Goal: Task Accomplishment & Management: Manage account settings

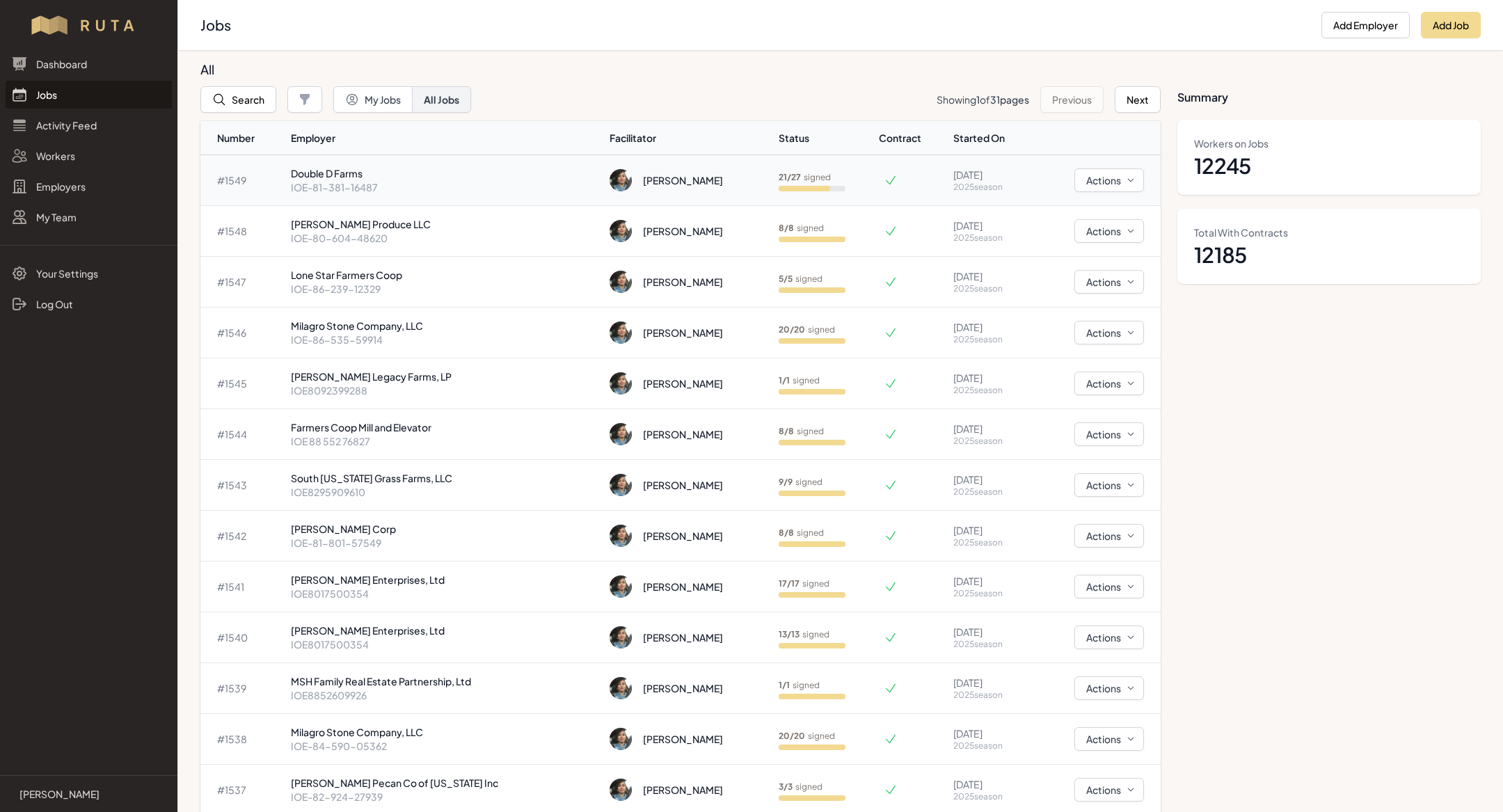
click at [420, 185] on p "IOE-81-381-16487" at bounding box center [445, 187] width 308 height 14
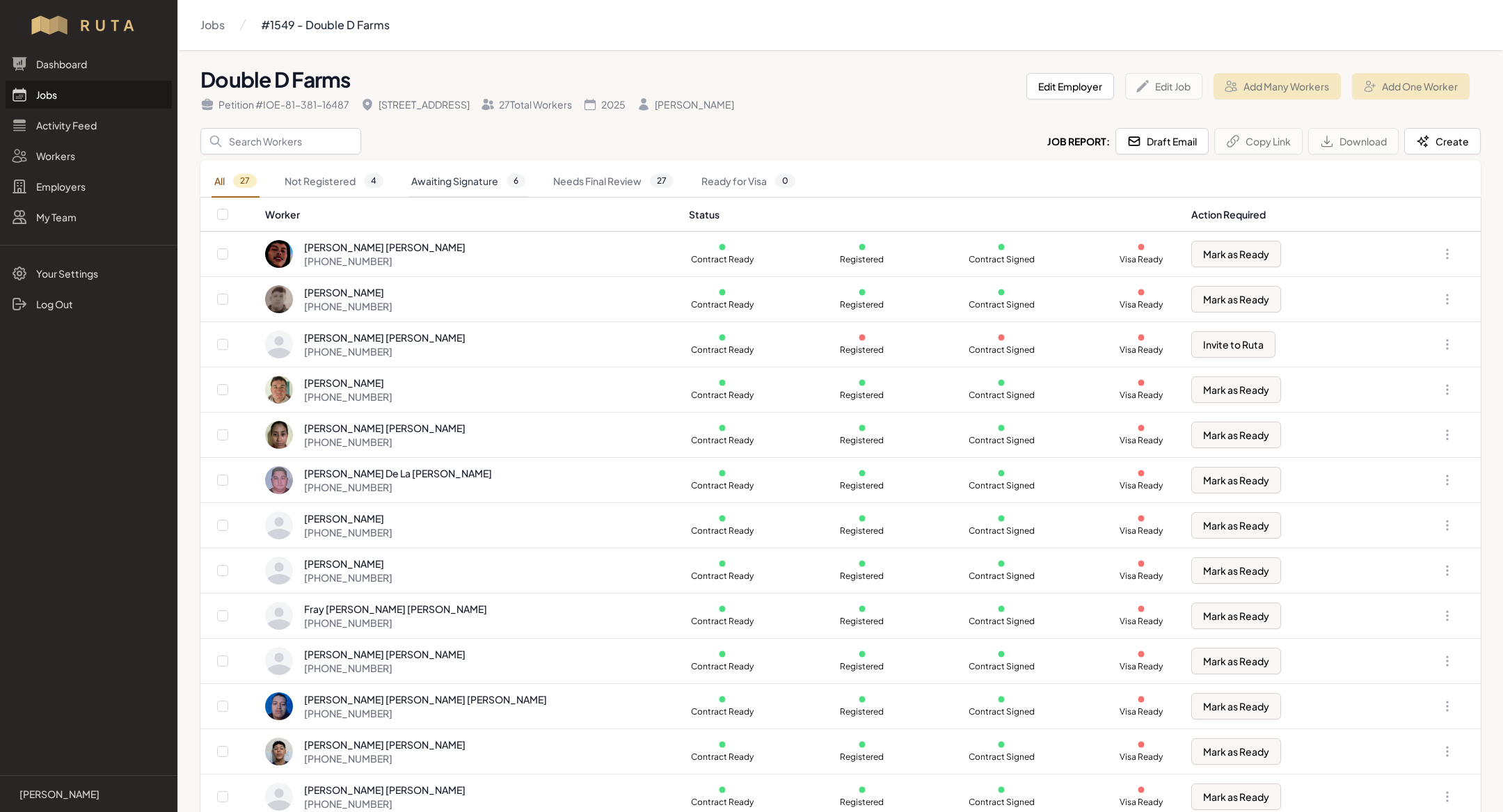
click at [494, 173] on link "Awaiting Signature 6" at bounding box center [468, 181] width 120 height 32
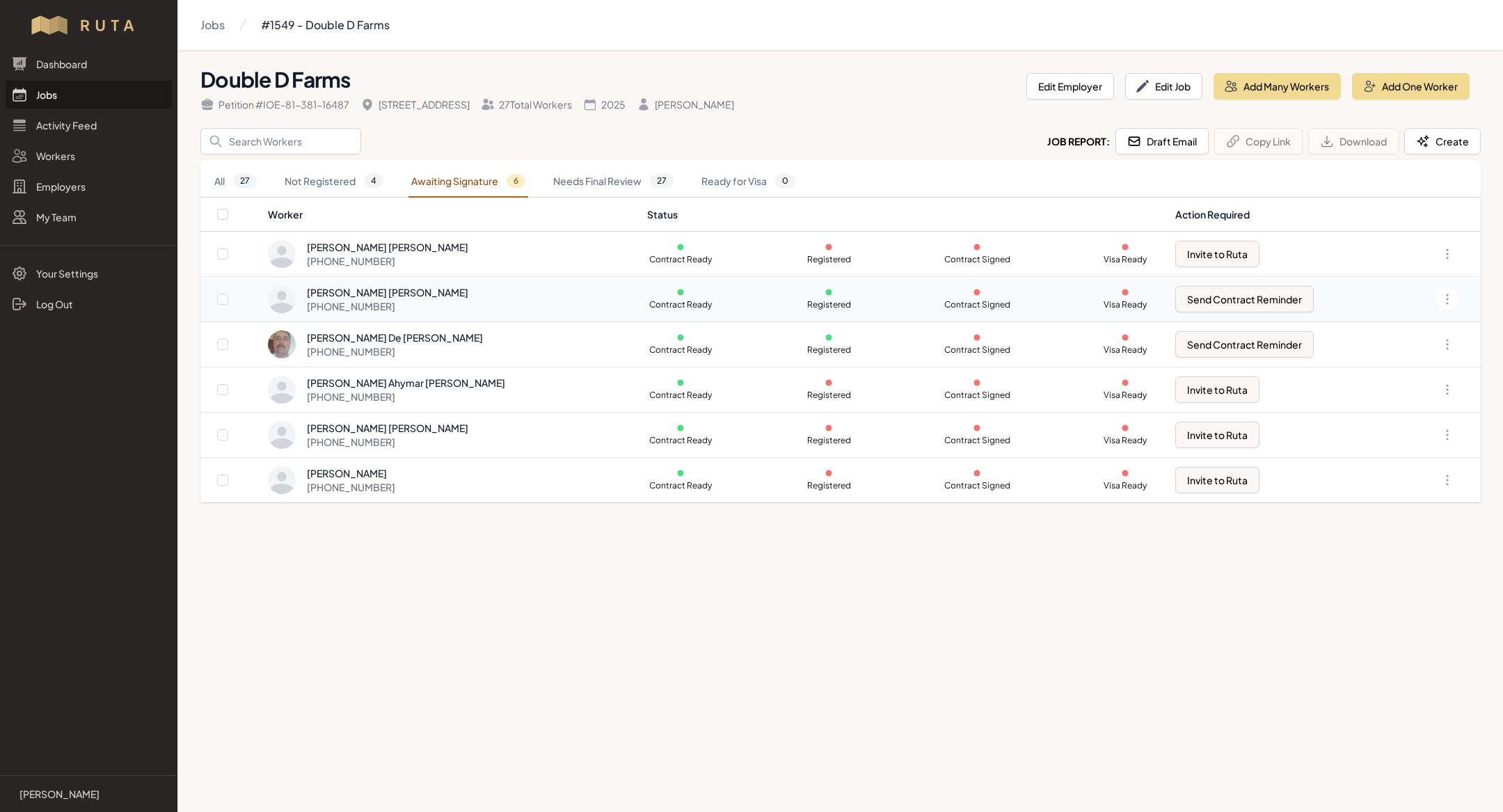
click at [498, 298] on div "[PERSON_NAME] [PERSON_NAME] [PHONE_NUMBER]" at bounding box center [449, 299] width 362 height 28
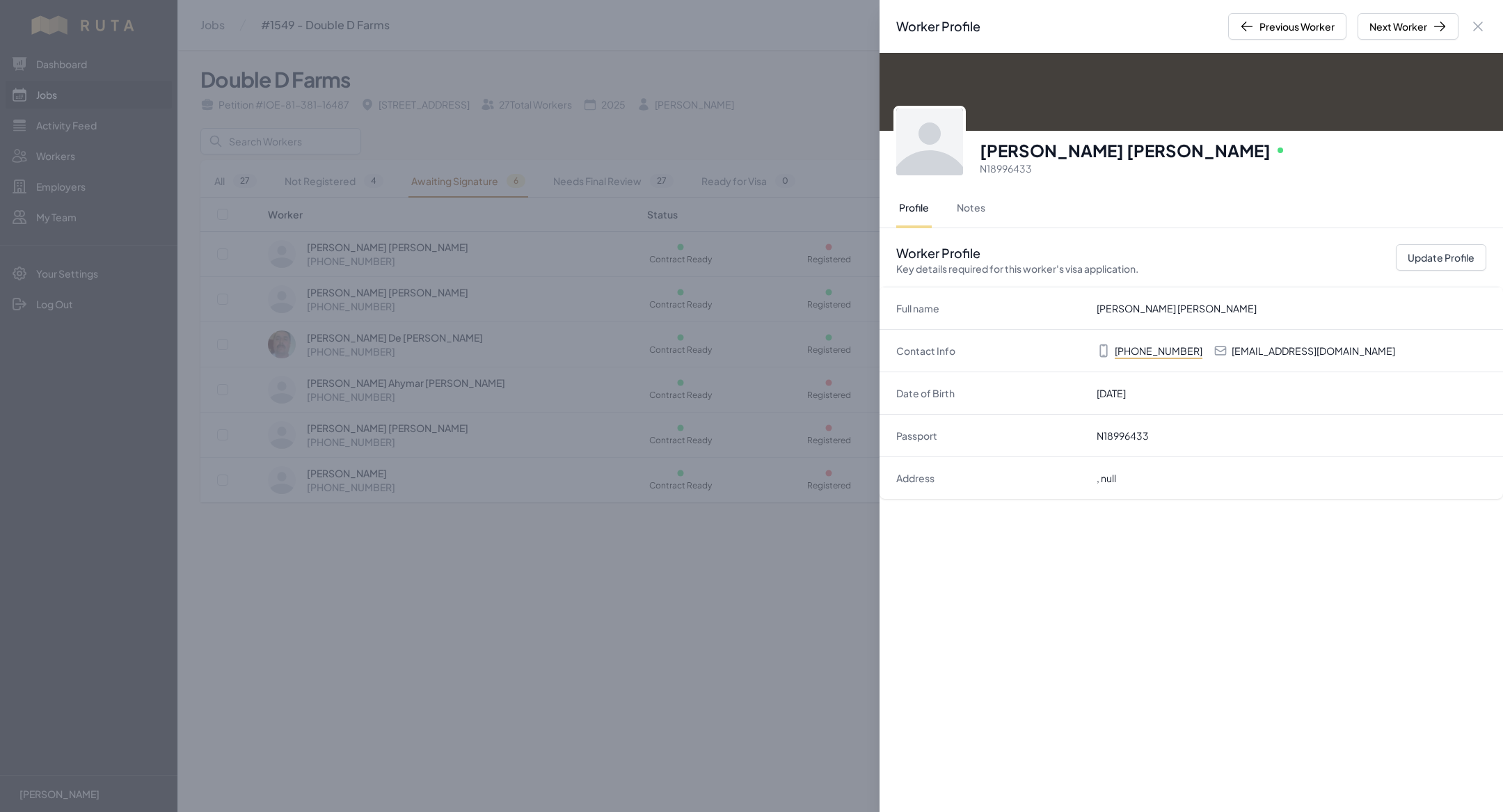
click at [515, 543] on div "Worker Profile Previous Worker Next Worker Close panel [PERSON_NAME] [PERSON_NA…" at bounding box center [751, 406] width 1503 height 812
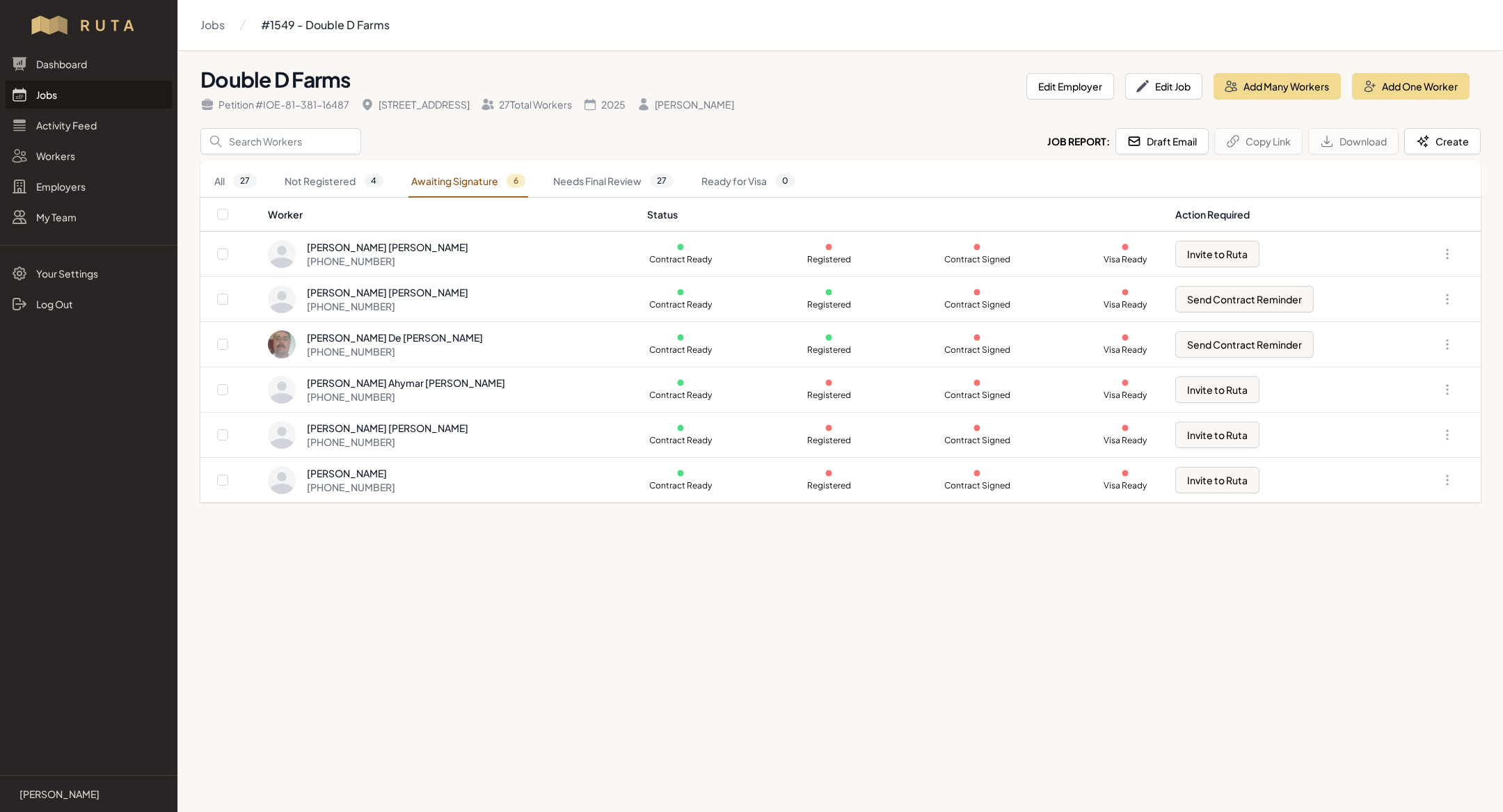
click at [216, 213] on th at bounding box center [234, 214] width 67 height 34
click at [221, 217] on input "checkbox" at bounding box center [223, 214] width 11 height 11
checkbox input "true"
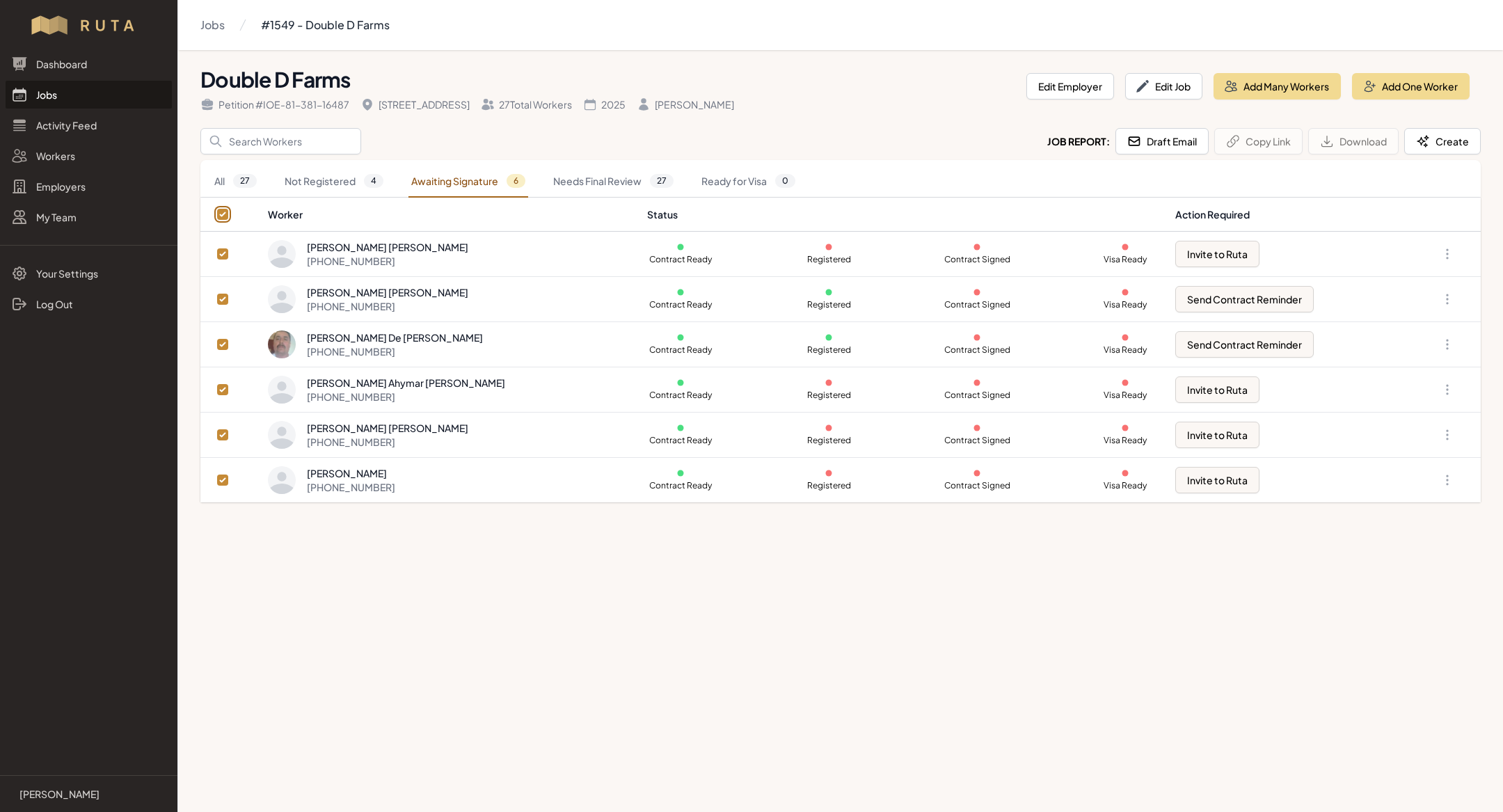
checkbox input "true"
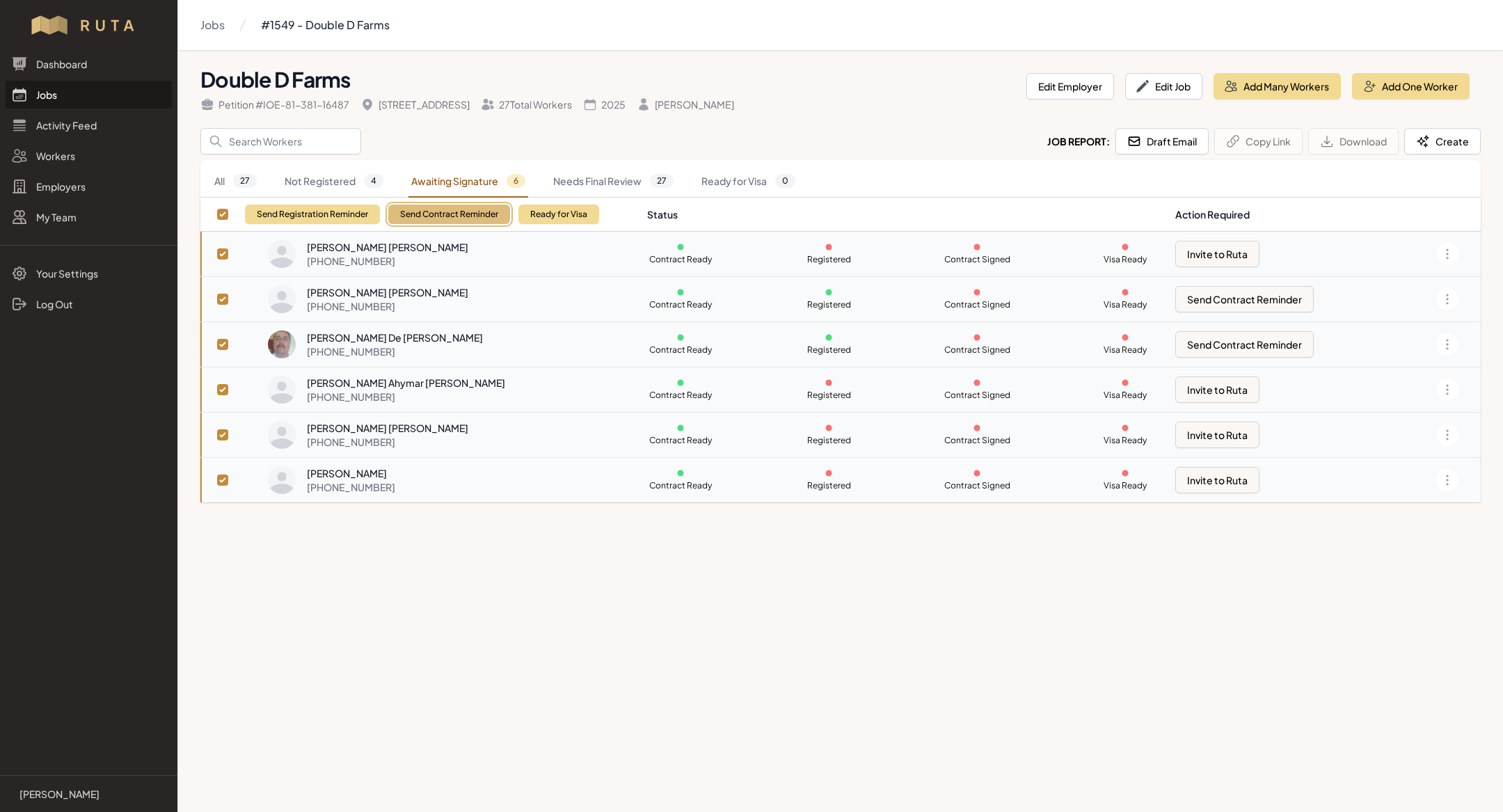
click at [431, 217] on button "Send Contract Reminder" at bounding box center [449, 214] width 122 height 19
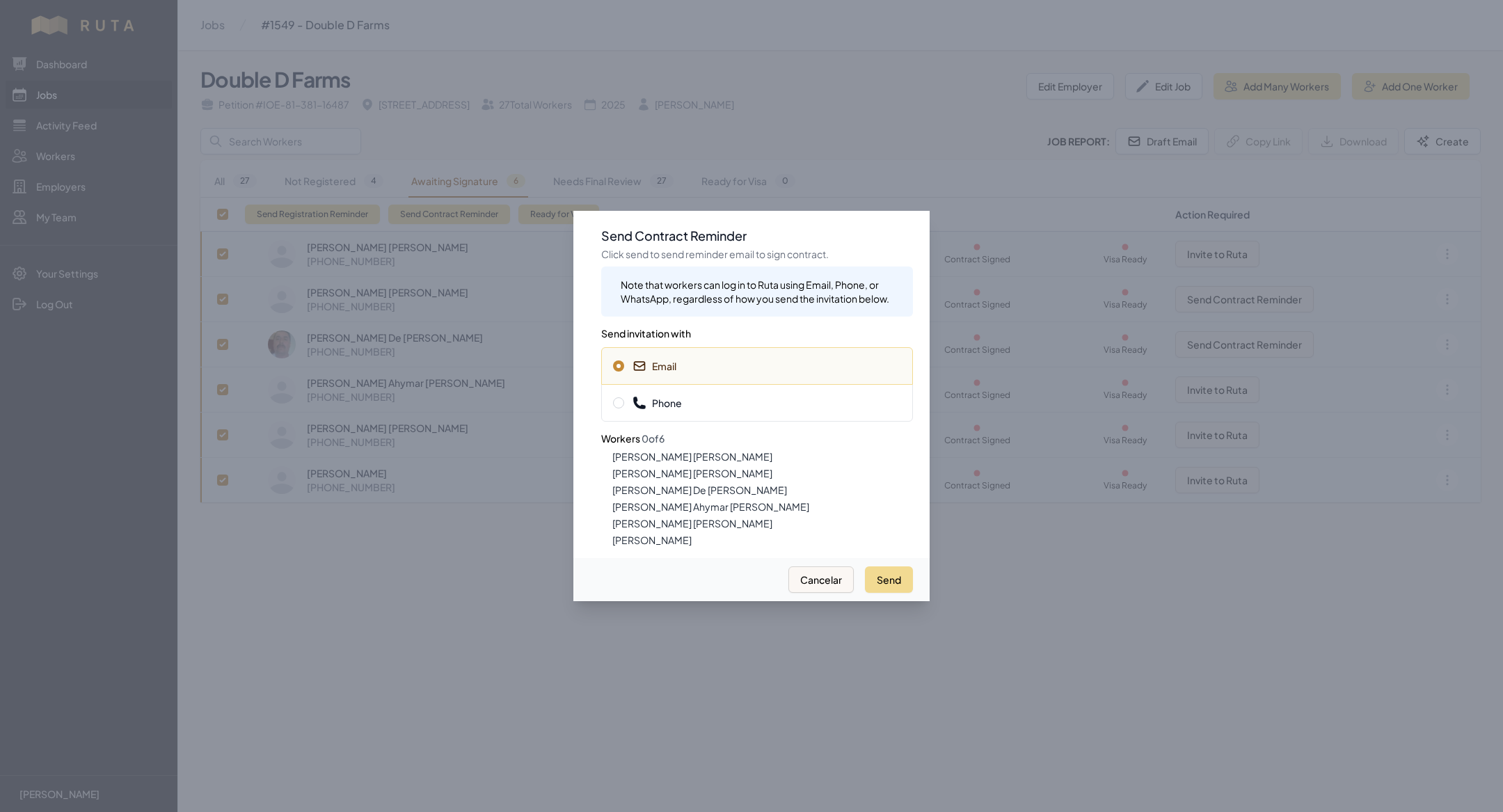
click at [695, 386] on div "Phone" at bounding box center [757, 403] width 311 height 38
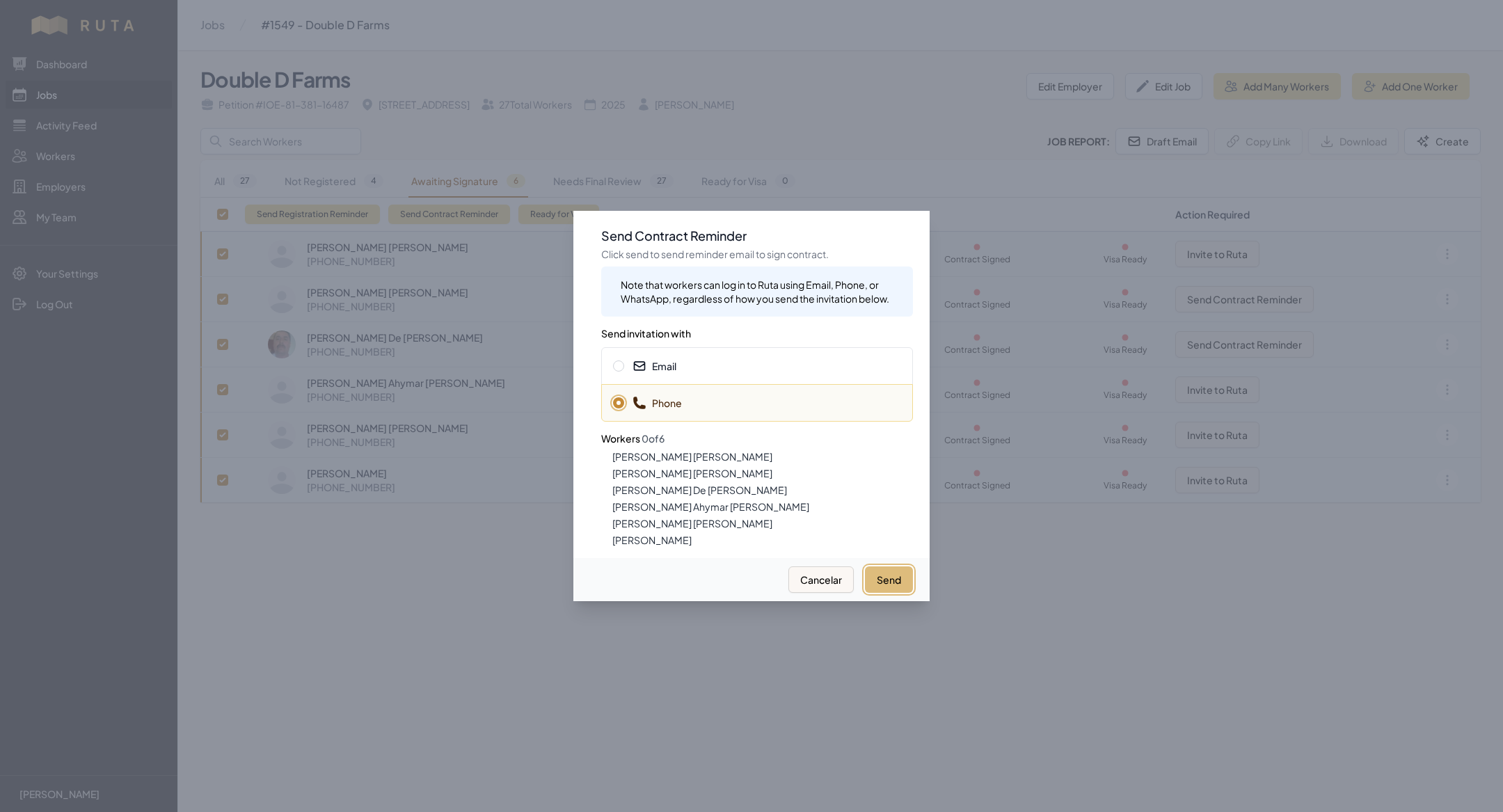
click at [898, 579] on button "Send" at bounding box center [889, 579] width 48 height 26
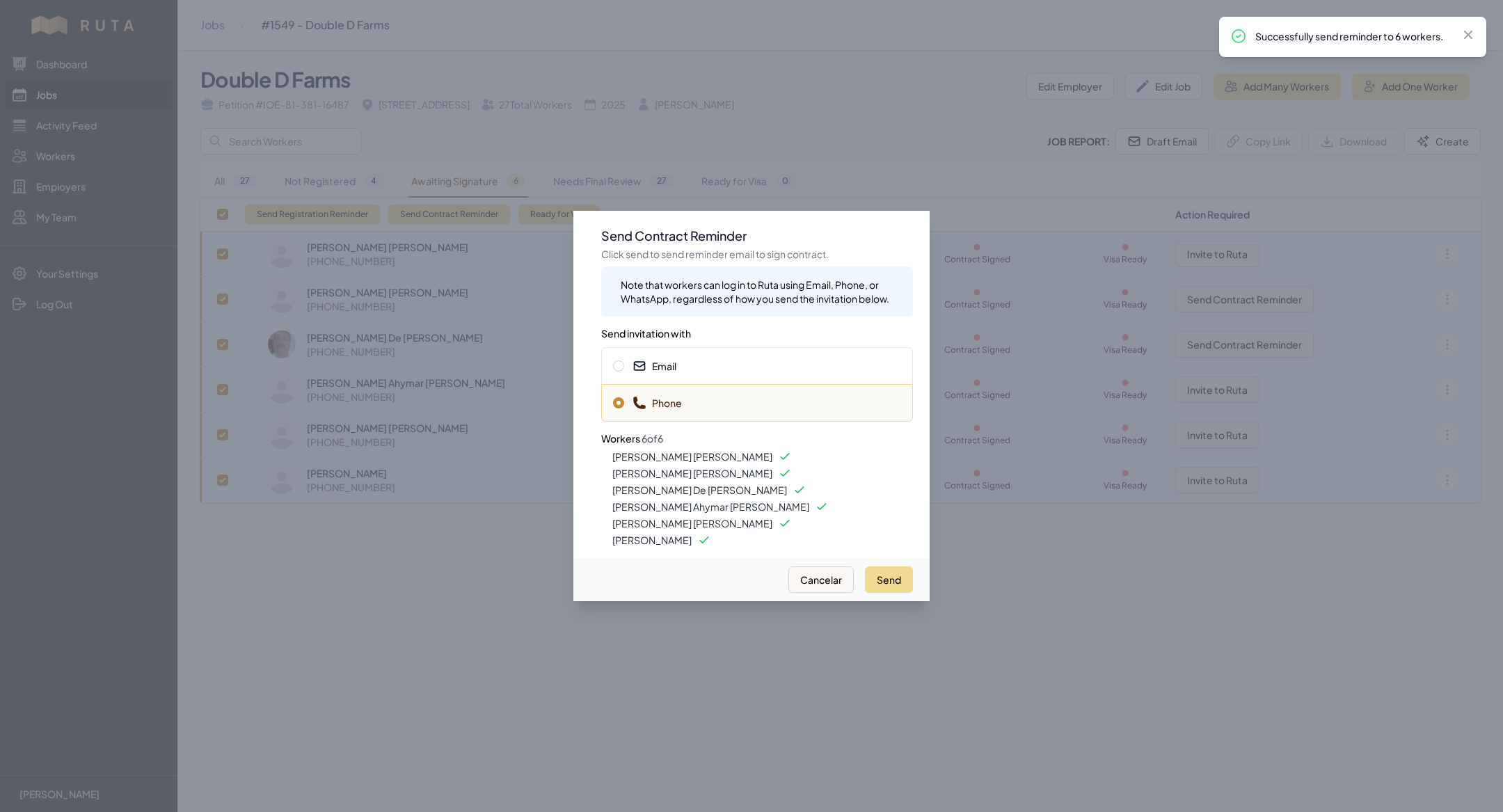
click at [736, 368] on span "Email" at bounding box center [757, 365] width 288 height 14
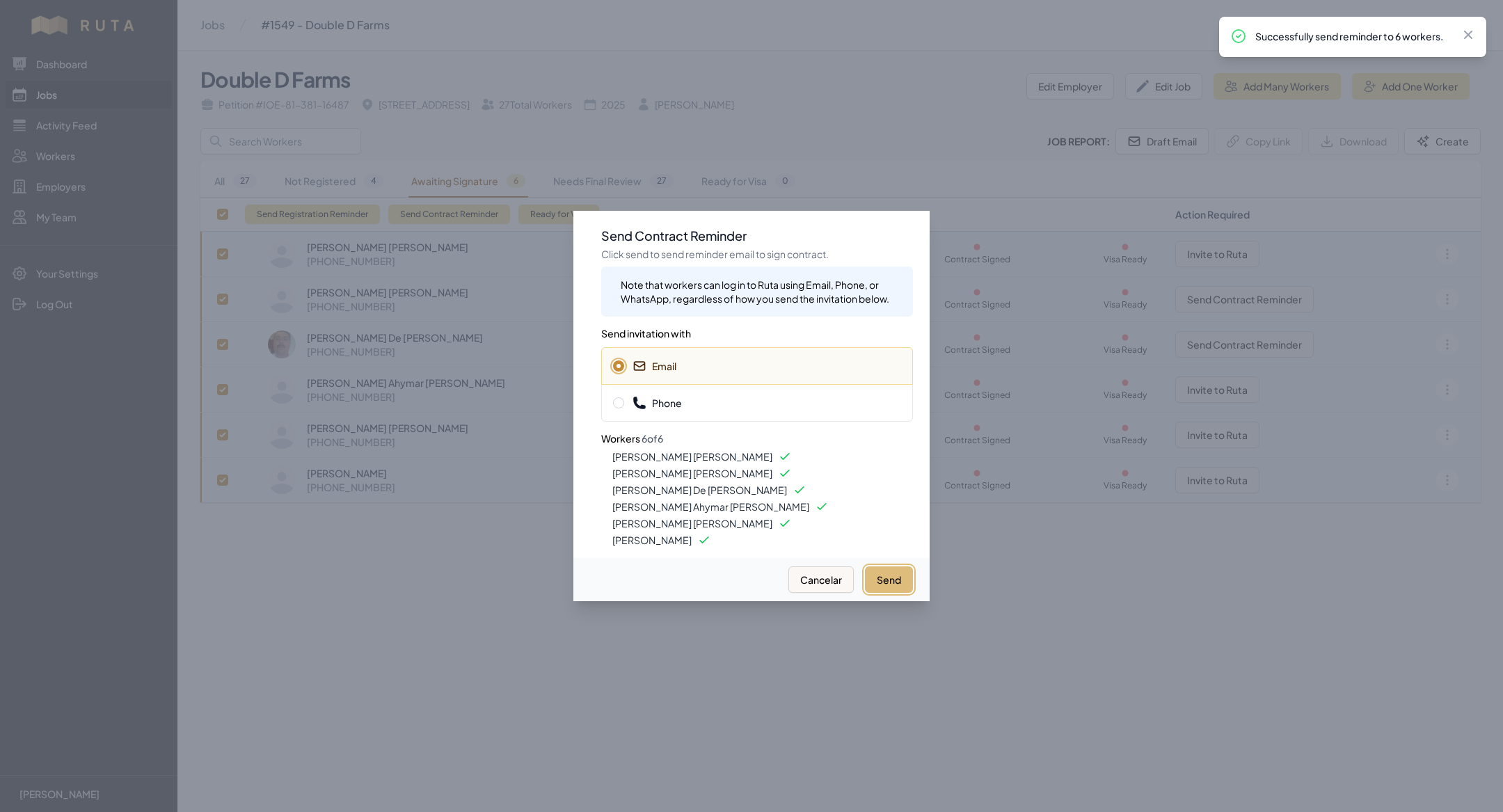
click at [895, 589] on button "Send" at bounding box center [889, 579] width 48 height 26
click at [442, 724] on div at bounding box center [751, 406] width 1503 height 812
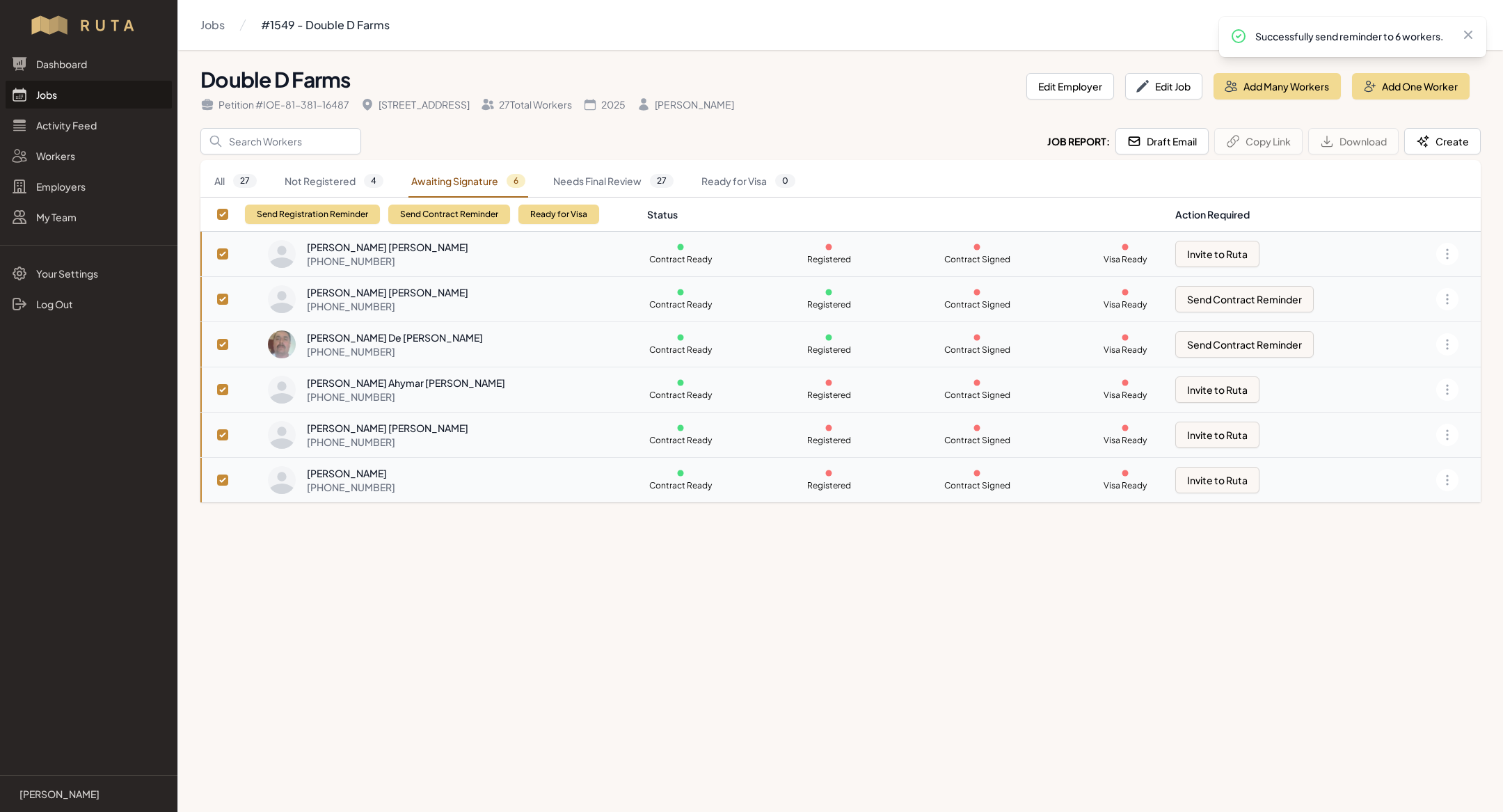
click at [59, 100] on link "Jobs" at bounding box center [88, 95] width 166 height 28
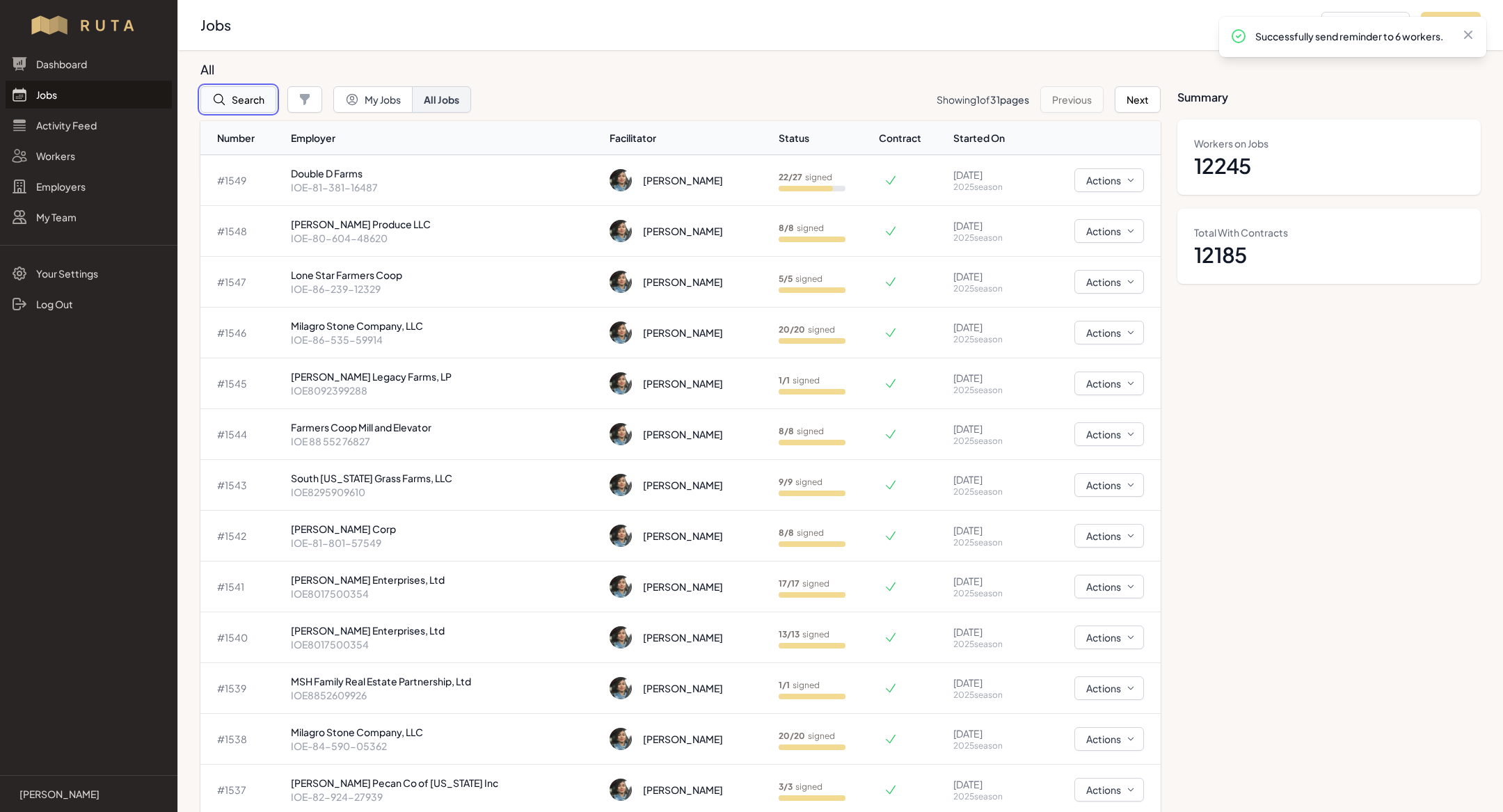
click at [244, 94] on button "Search" at bounding box center [238, 99] width 76 height 26
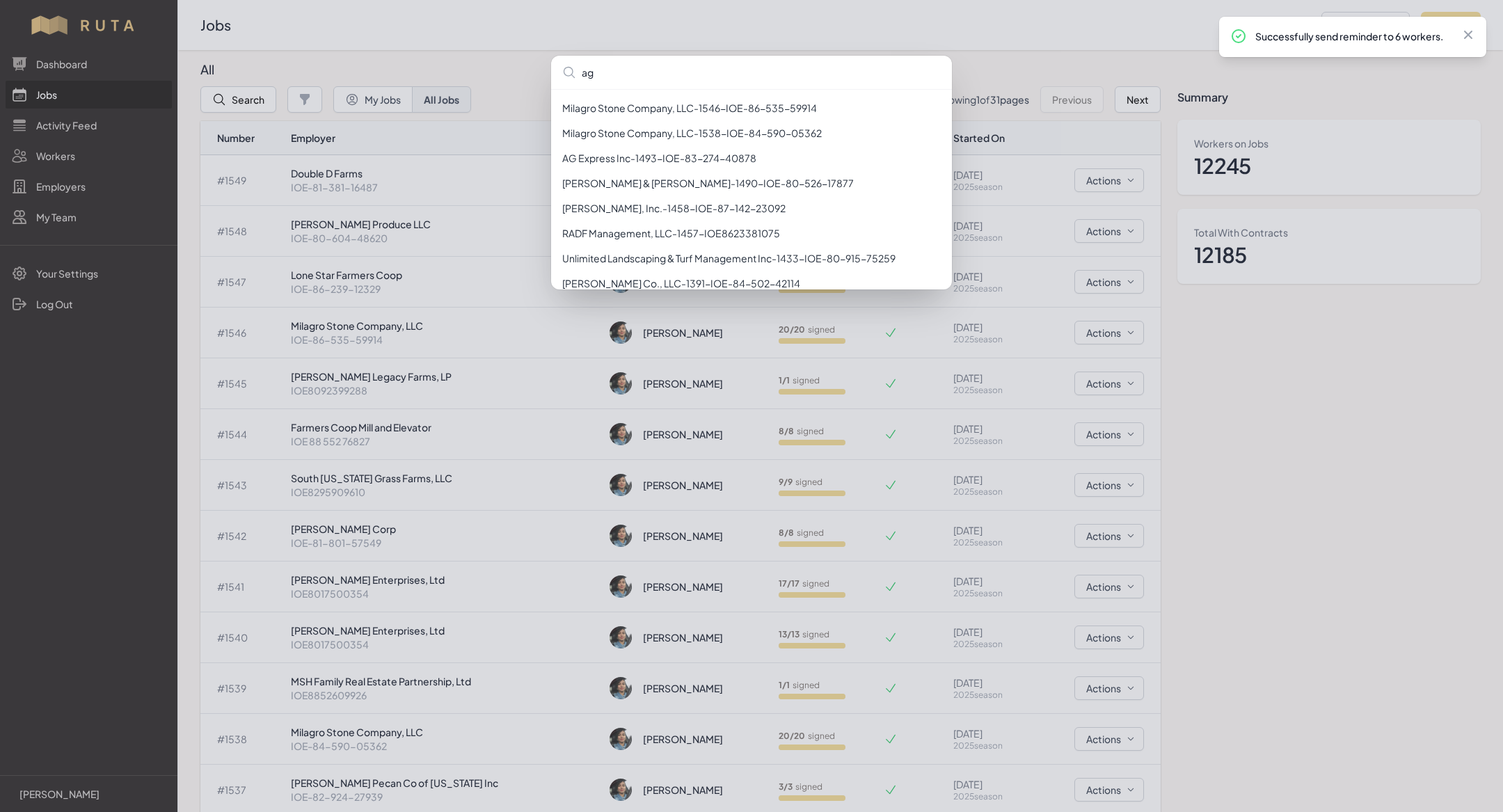
type input "ag"
click at [364, 149] on div "ag [PERSON_NAME] Company, LLC - 1546 - IOE-86-535-59914 [PERSON_NAME] Company, …" at bounding box center [751, 406] width 1503 height 812
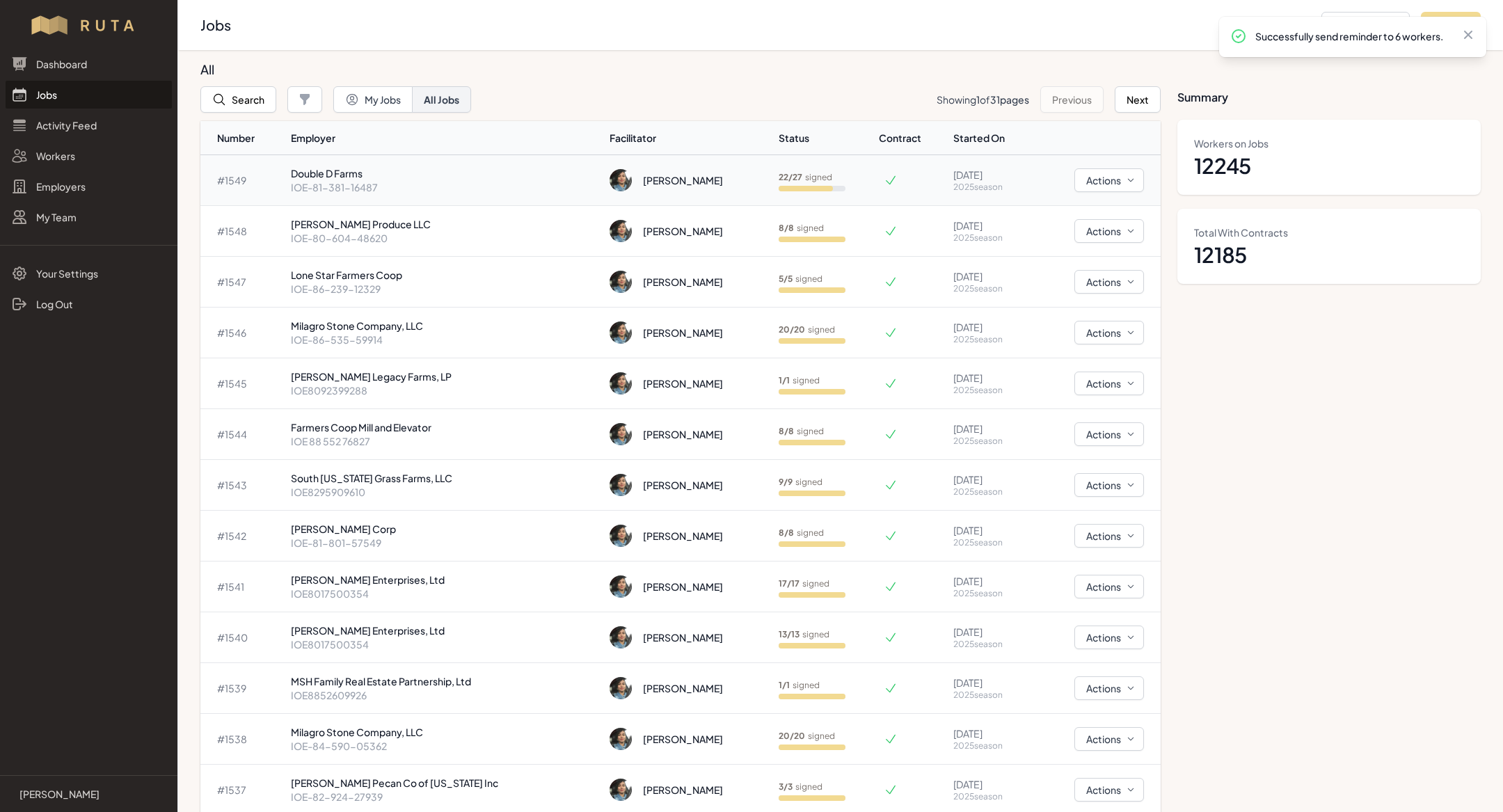
click at [364, 186] on p "IOE-81-381-16487" at bounding box center [445, 187] width 308 height 14
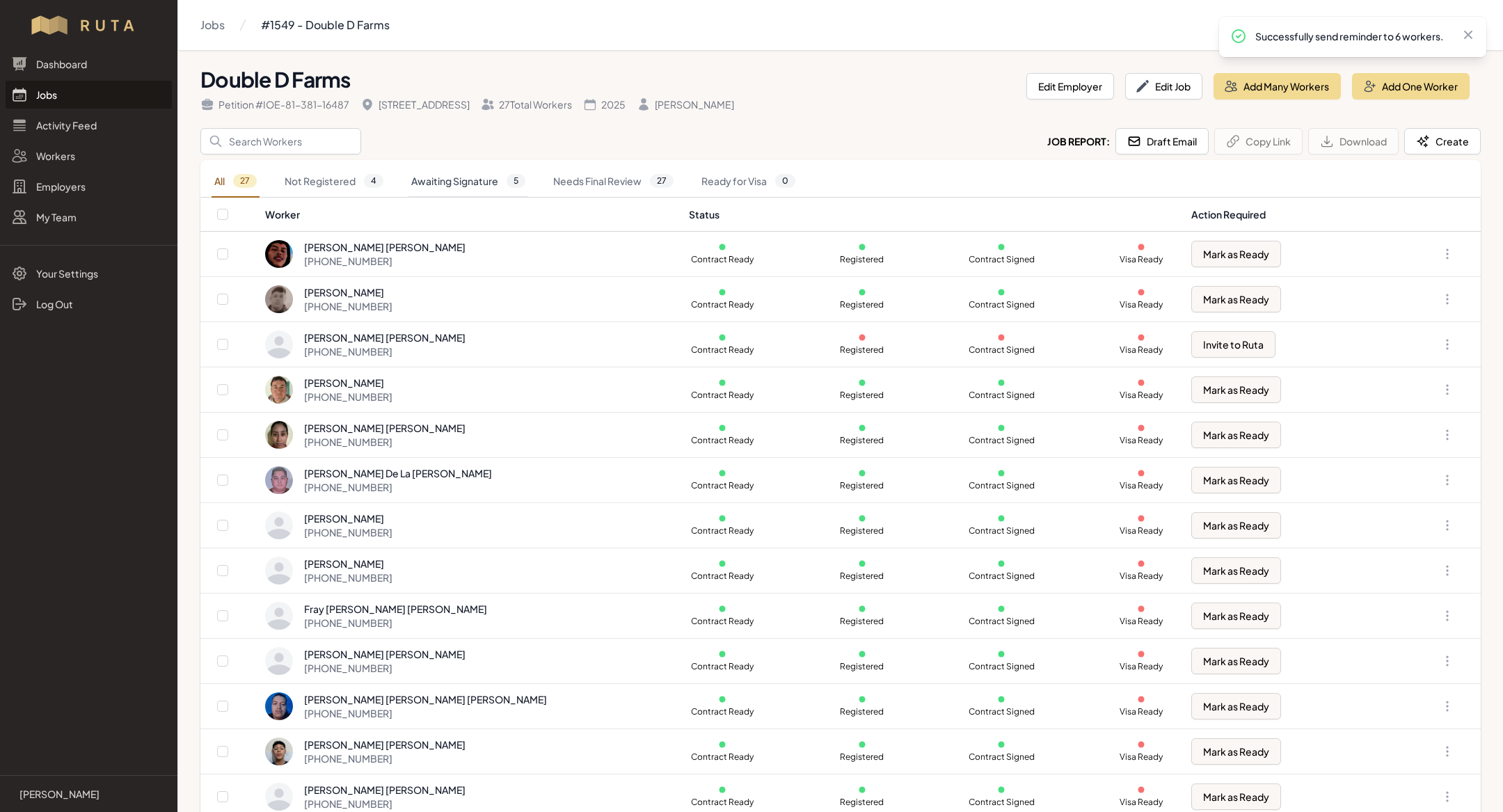
click at [472, 181] on link "Awaiting Signature 5" at bounding box center [468, 181] width 120 height 32
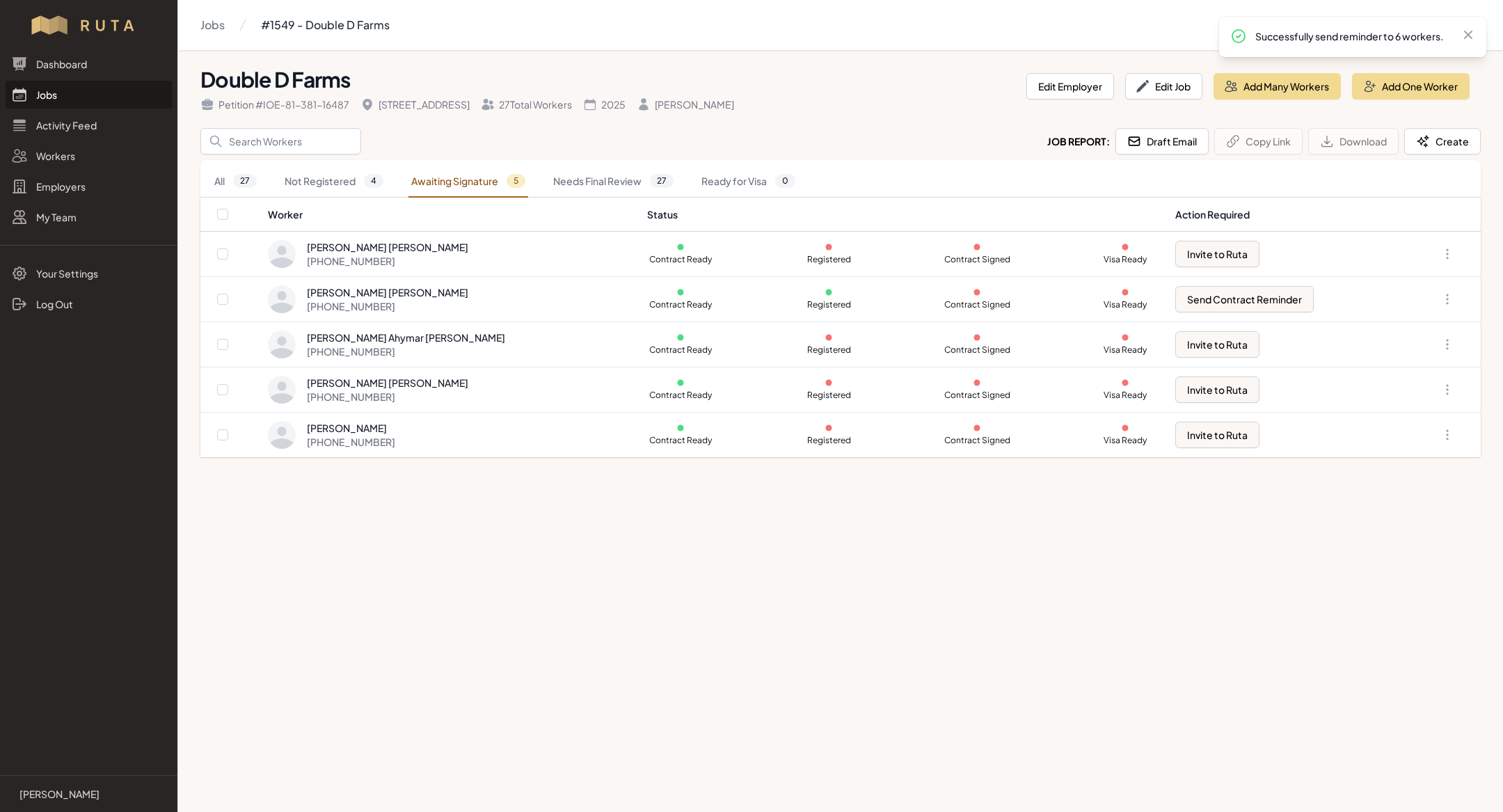
click at [76, 92] on link "Jobs" at bounding box center [88, 95] width 166 height 28
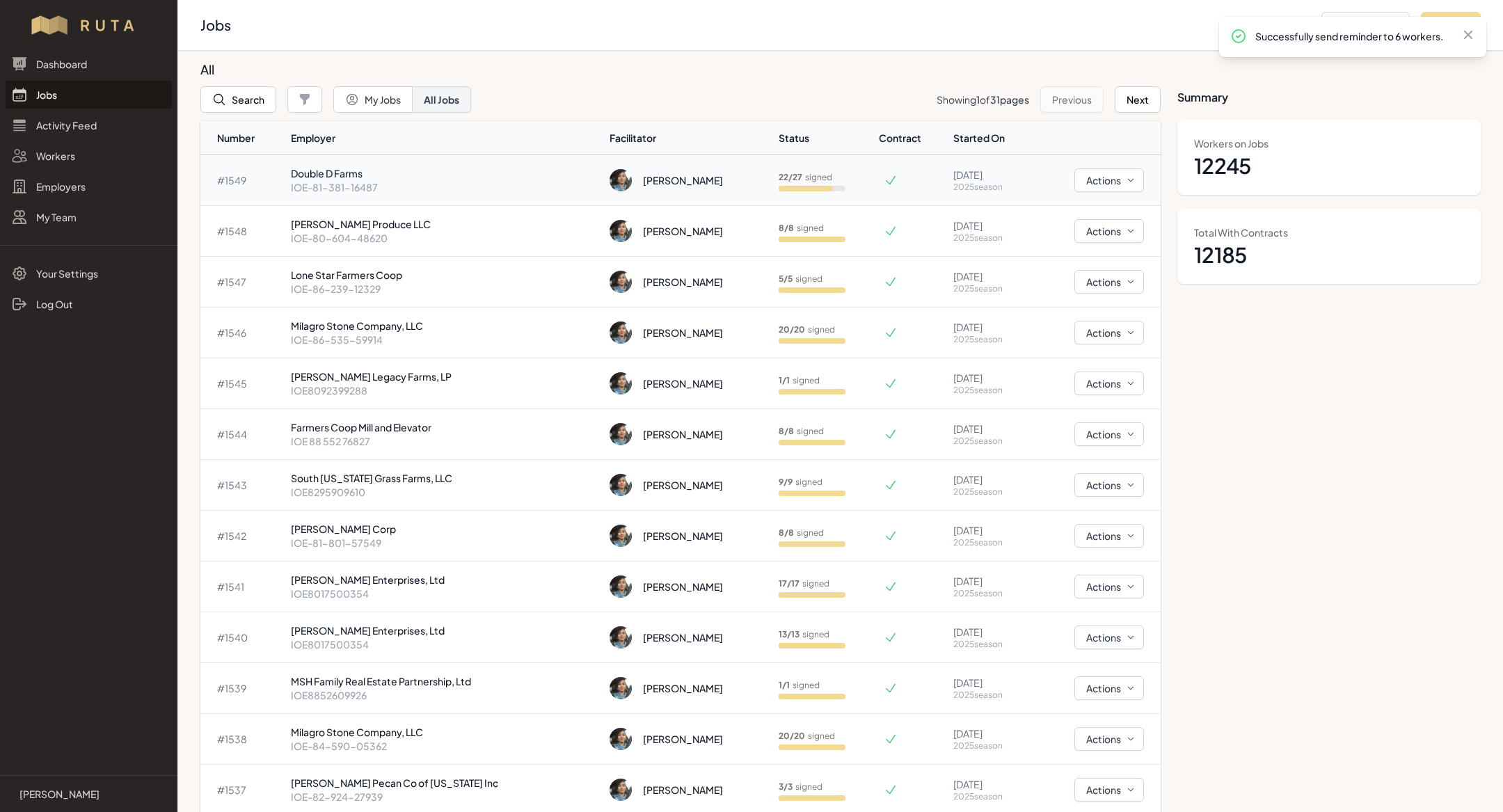
click at [371, 178] on p "Double D Farms" at bounding box center [445, 173] width 308 height 14
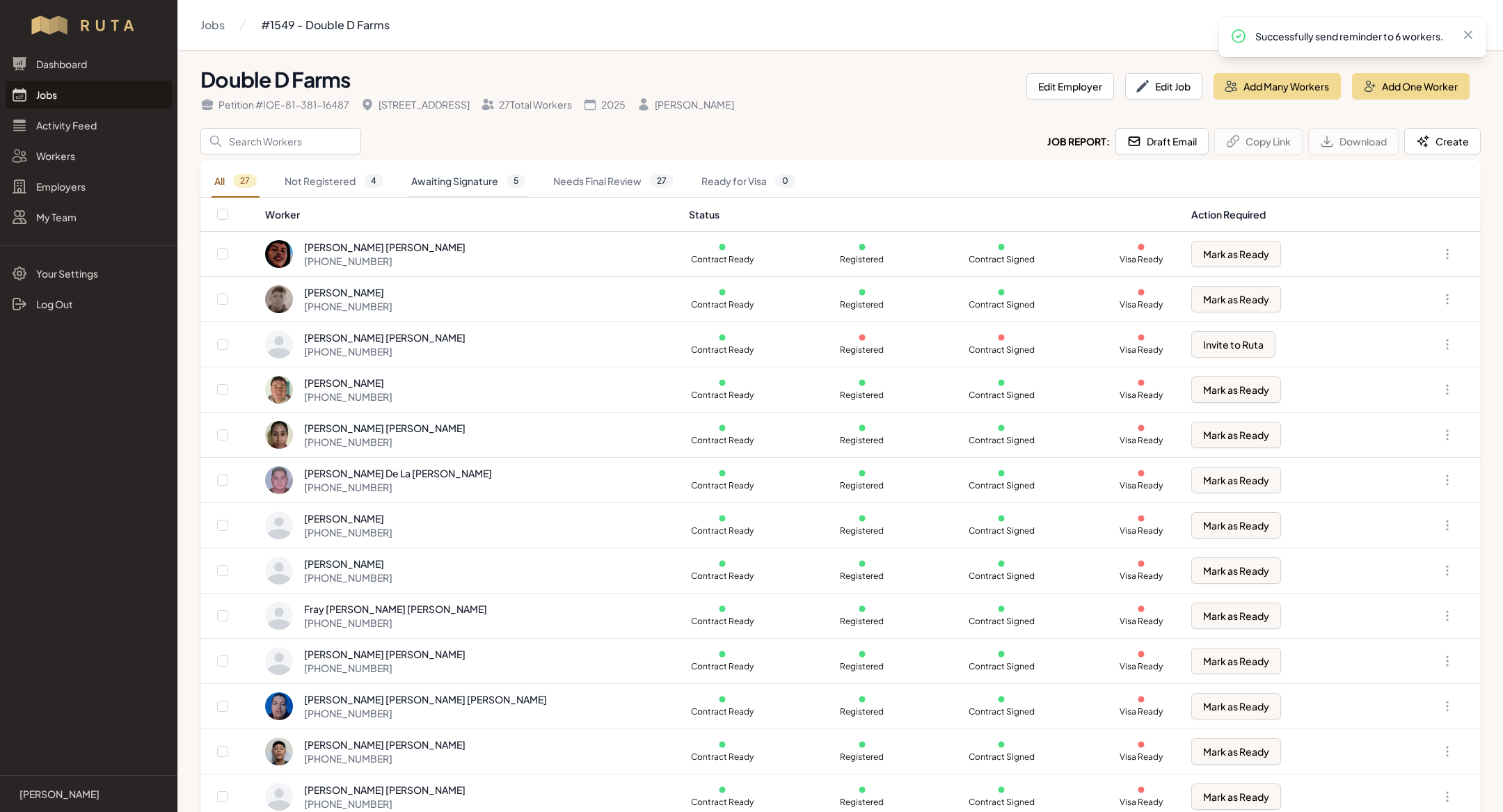
click at [451, 176] on link "Awaiting Signature 5" at bounding box center [468, 181] width 120 height 32
